Goal: Information Seeking & Learning: Learn about a topic

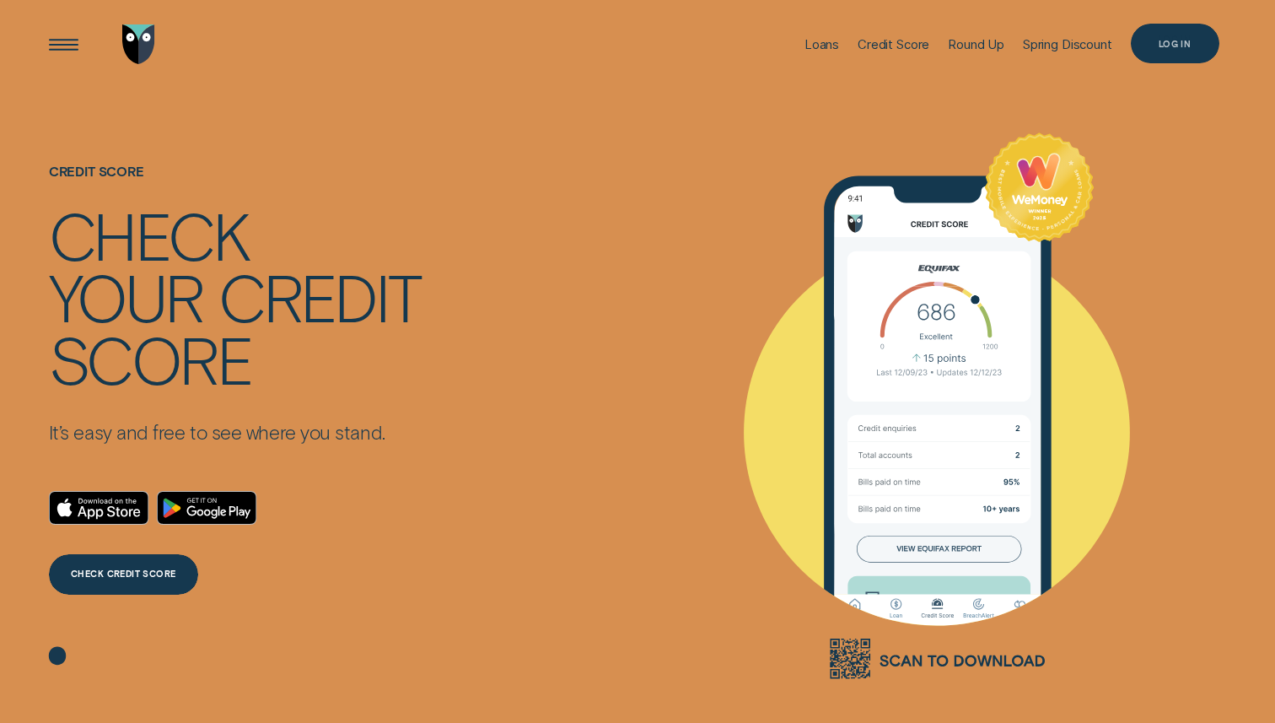
click at [1177, 40] on div "Log in" at bounding box center [1175, 44] width 33 height 8
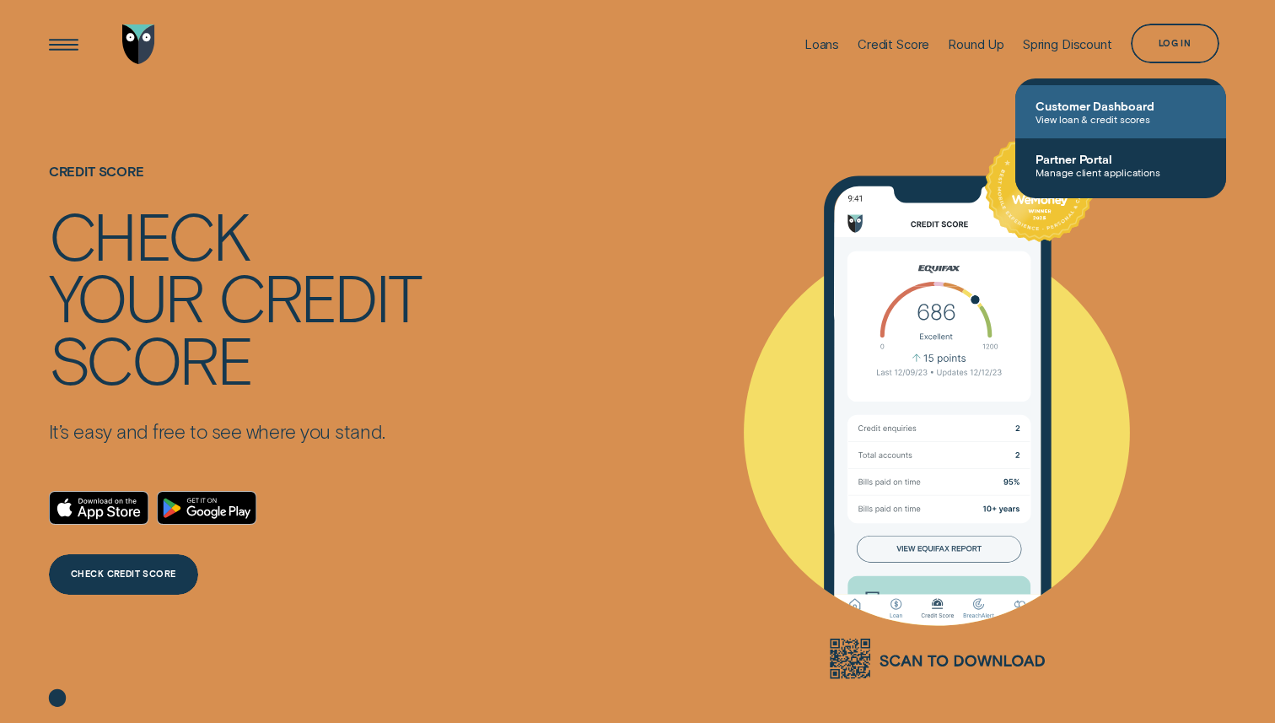
click at [1098, 113] on span "View loan & credit scores" at bounding box center [1121, 119] width 170 height 12
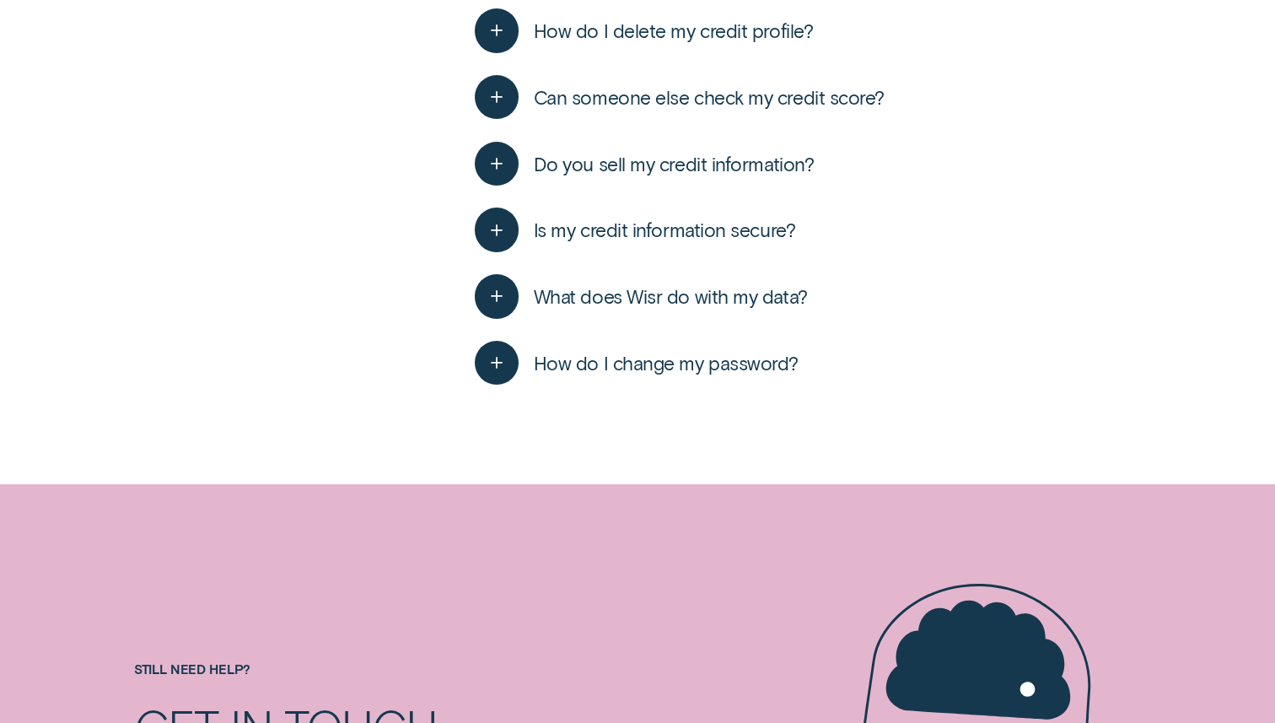
scroll to position [3185, 0]
